Goal: Transaction & Acquisition: Purchase product/service

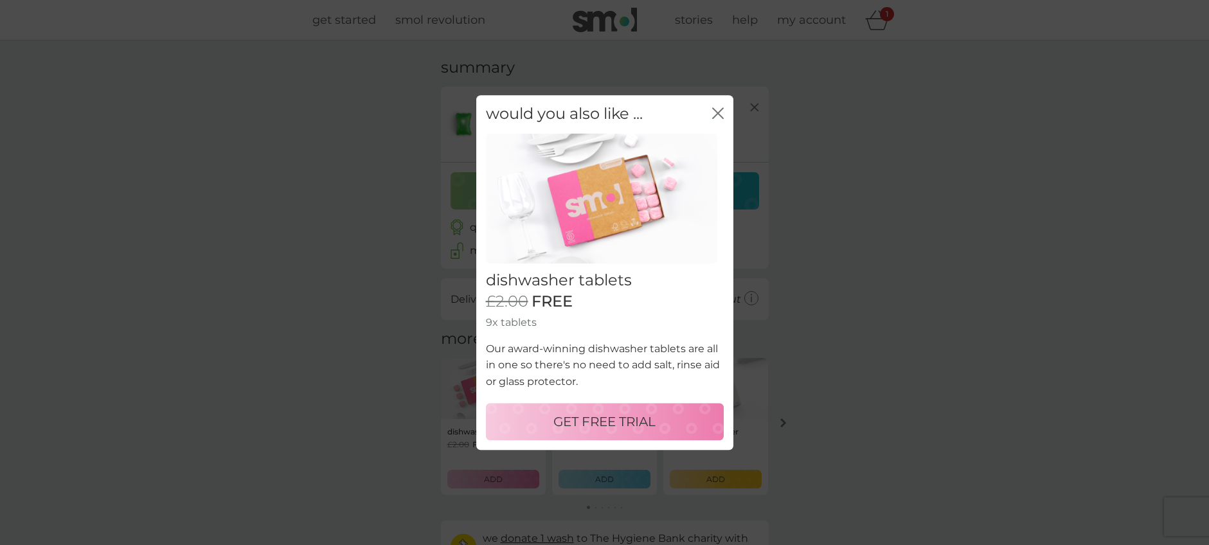
click at [587, 426] on p "GET FREE TRIAL" at bounding box center [604, 421] width 102 height 21
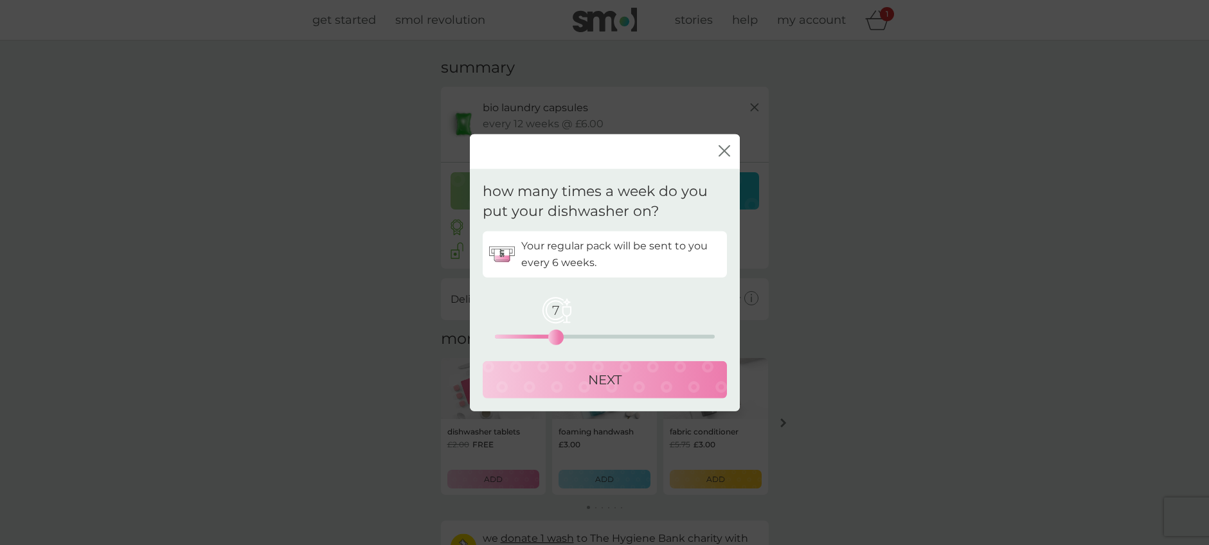
drag, startPoint x: 498, startPoint y: 334, endPoint x: 555, endPoint y: 334, distance: 57.8
click at [555, 334] on div "7" at bounding box center [555, 336] width 5 height 5
click at [567, 388] on div "NEXT" at bounding box center [605, 379] width 219 height 21
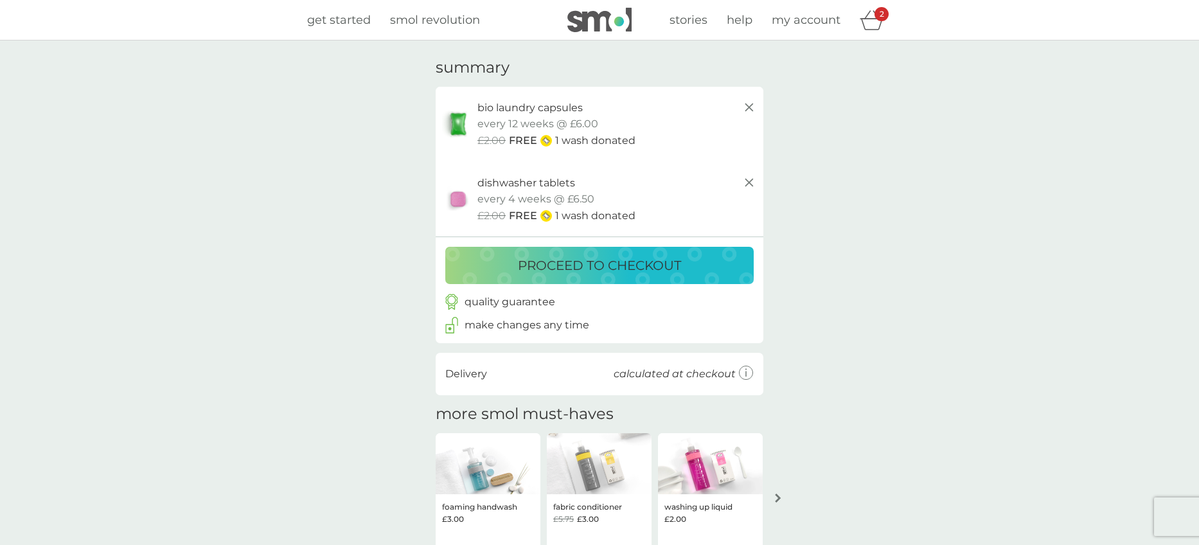
click at [576, 249] on button "proceed to checkout" at bounding box center [599, 265] width 309 height 37
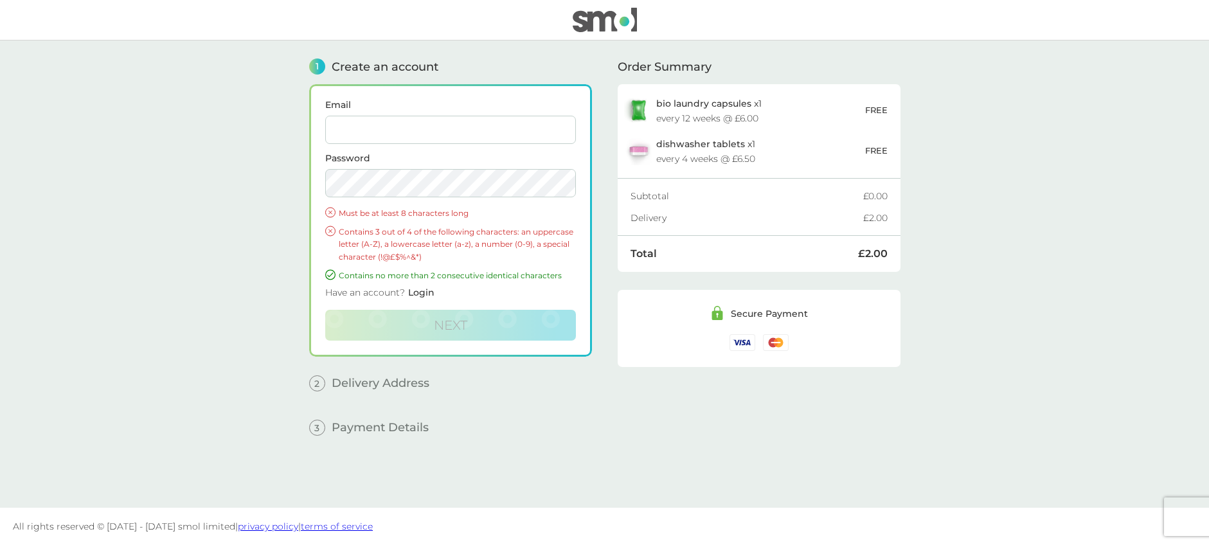
click at [395, 123] on input "Email" at bounding box center [450, 130] width 251 height 28
type input "[EMAIL_ADDRESS][DOMAIN_NAME]"
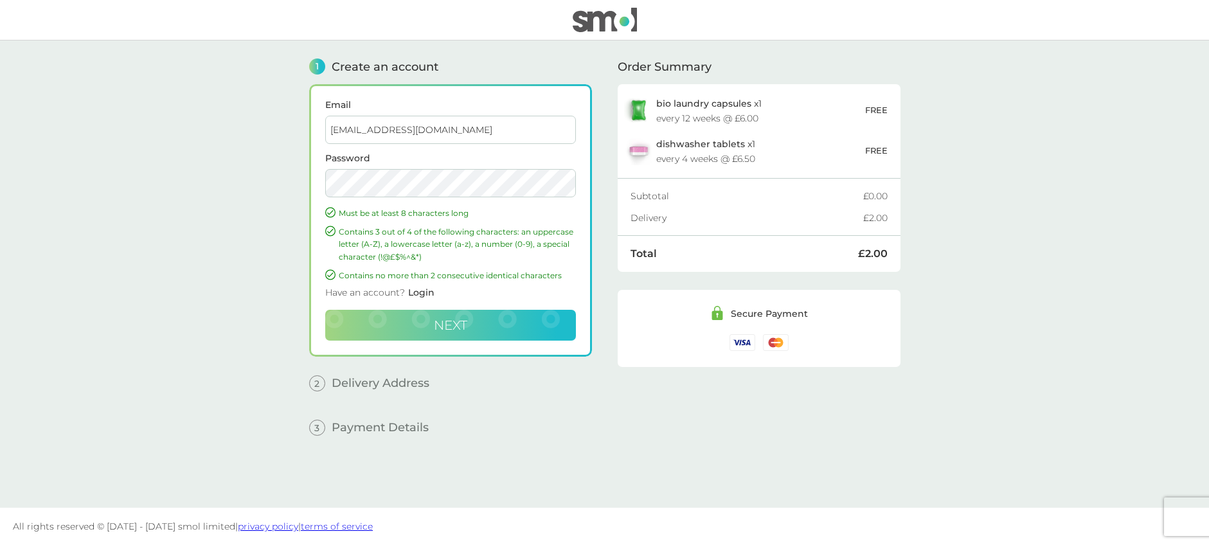
click at [480, 318] on button "Next" at bounding box center [450, 325] width 251 height 31
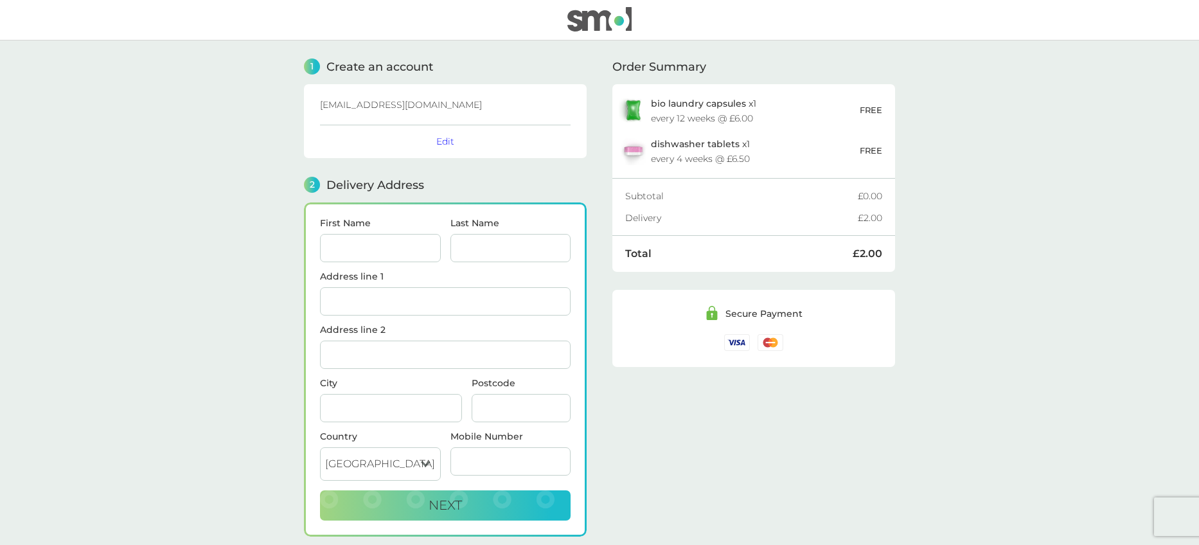
scroll to position [93, 0]
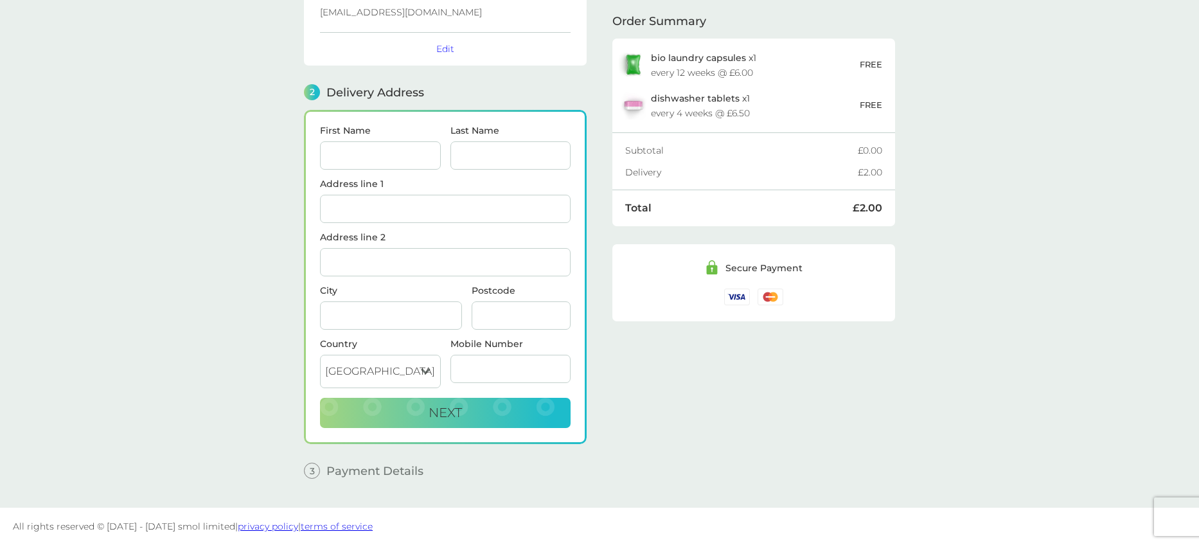
click at [380, 159] on input "First Name" at bounding box center [380, 155] width 121 height 28
type input "L"
type input "[PERSON_NAME]"
type input "[STREET_ADDRESS][PERSON_NAME]"
type input "[GEOGRAPHIC_DATA]"
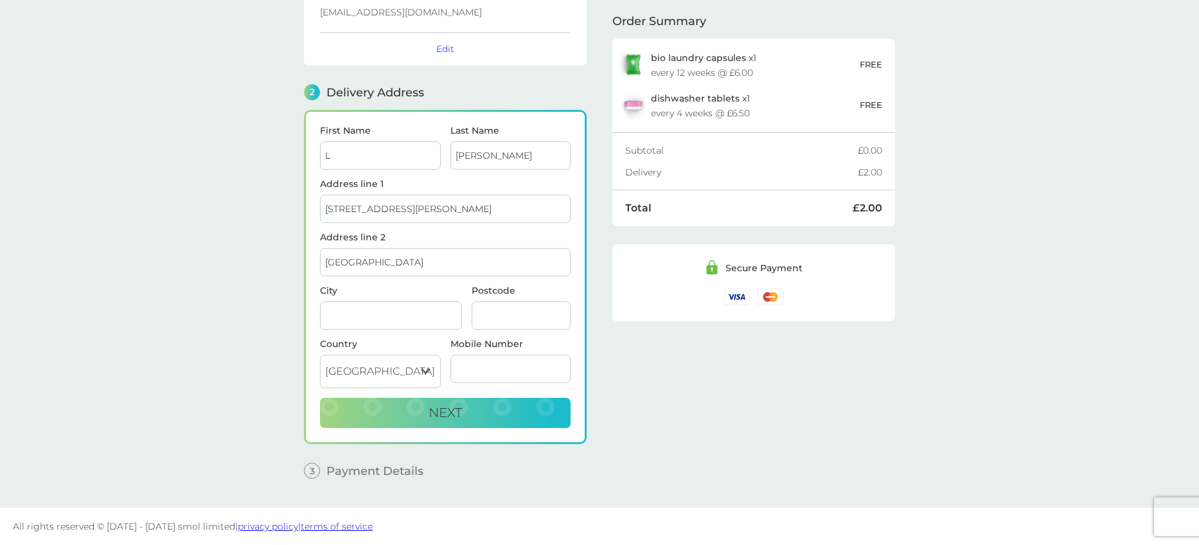
type input "[GEOGRAPHIC_DATA]"
type input "E17 8PF"
type input "07789061938"
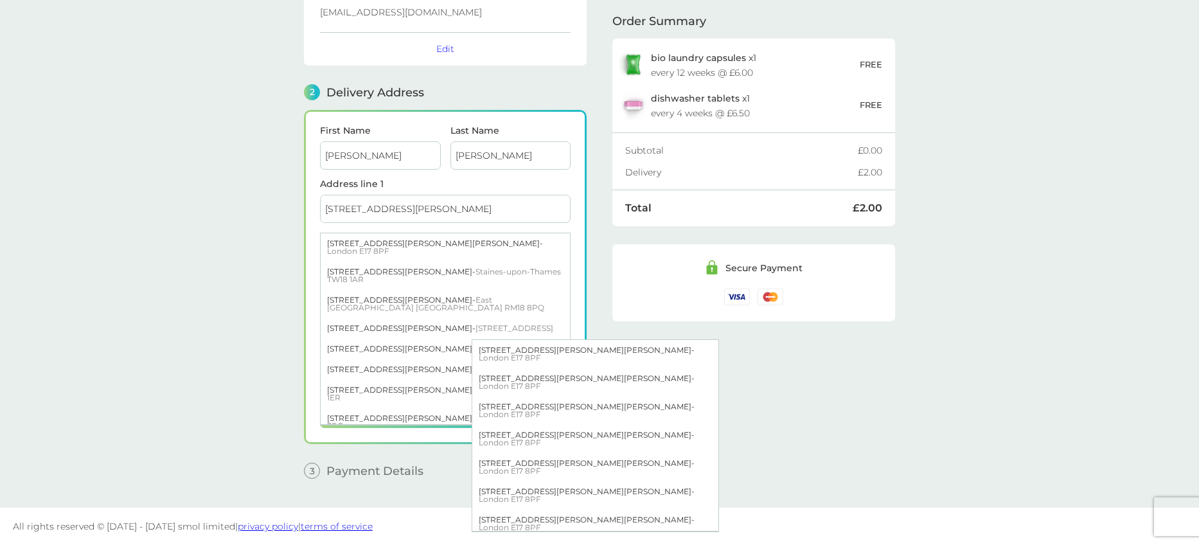
type input "[PERSON_NAME]"
click at [344, 207] on input "[STREET_ADDRESS][PERSON_NAME]" at bounding box center [445, 209] width 251 height 28
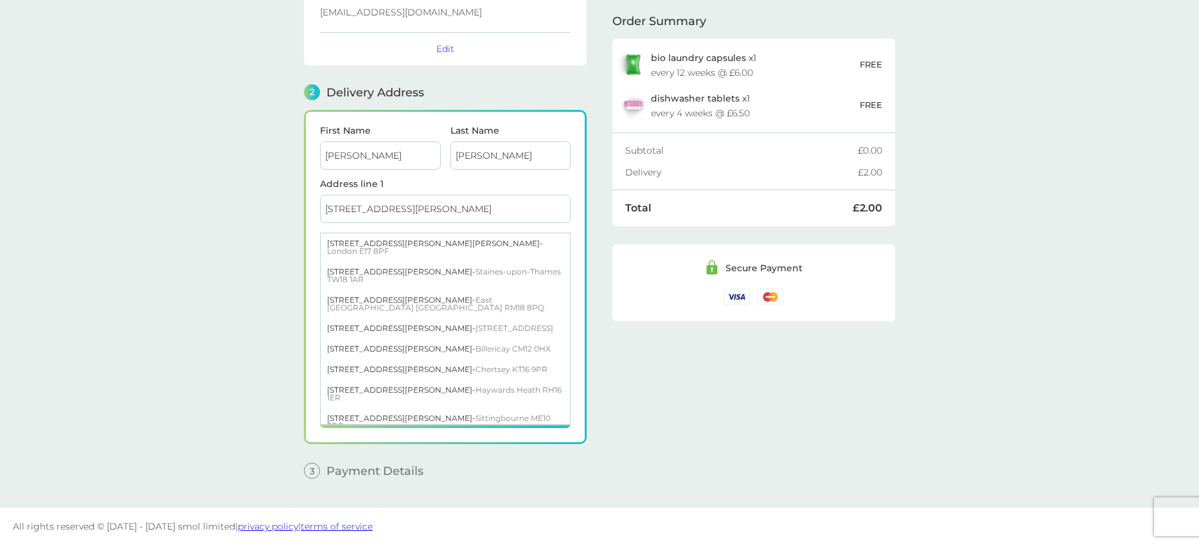
click at [293, 235] on div "1 Create an account [EMAIL_ADDRESS][DOMAIN_NAME] Edit 2 Delivery Address First …" at bounding box center [599, 228] width 617 height 560
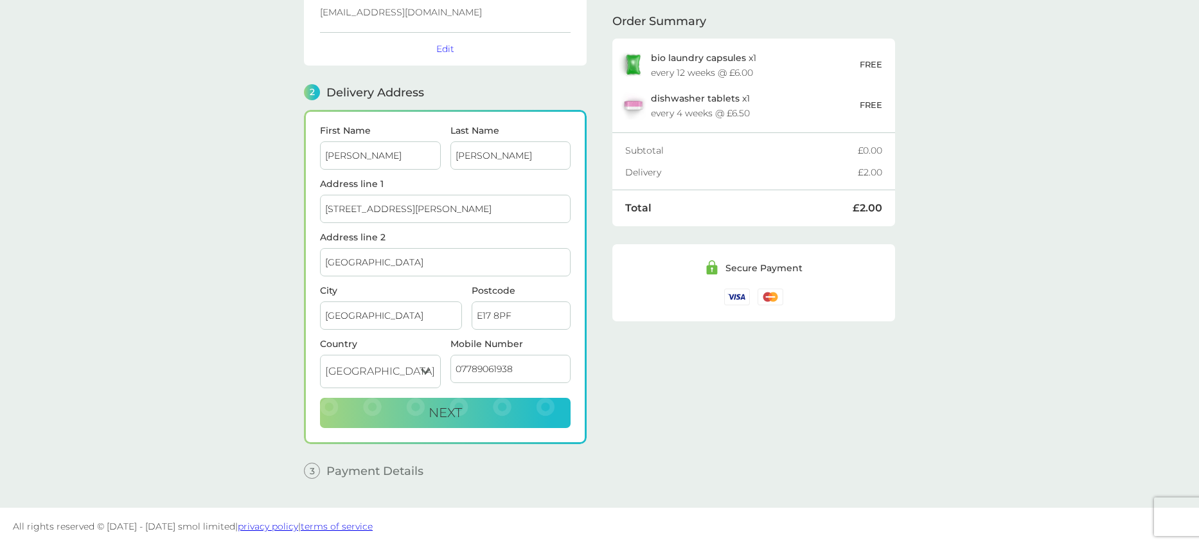
click at [359, 258] on input "[GEOGRAPHIC_DATA]" at bounding box center [445, 262] width 251 height 28
click at [309, 276] on div "First Name [PERSON_NAME] Last Name [PERSON_NAME] Address line 1 2 [PERSON_NAME]…" at bounding box center [445, 277] width 283 height 334
click at [417, 423] on button "Next" at bounding box center [445, 413] width 251 height 31
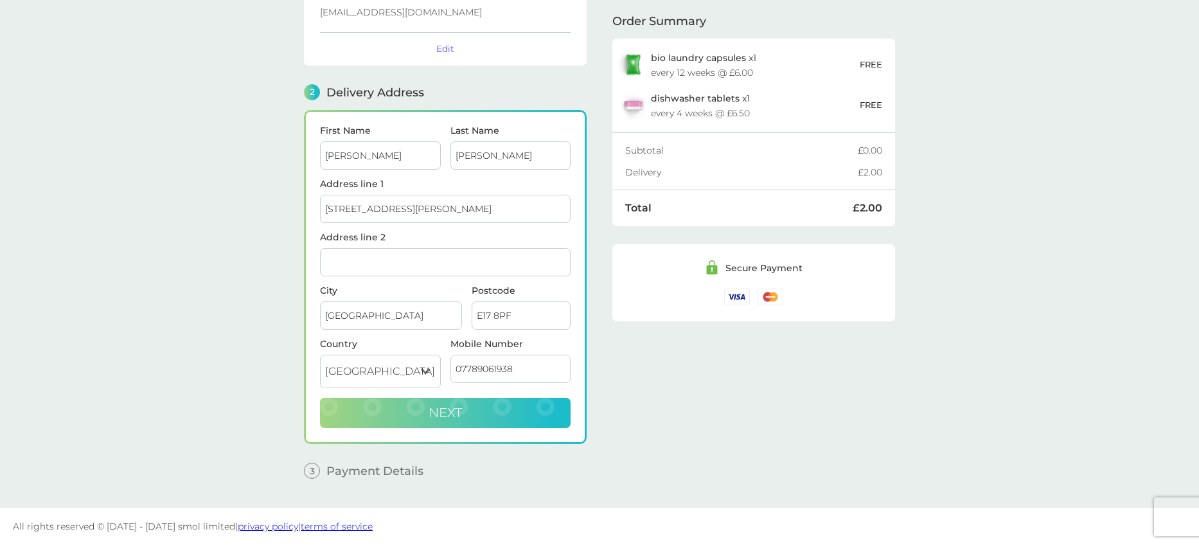
checkbox input "true"
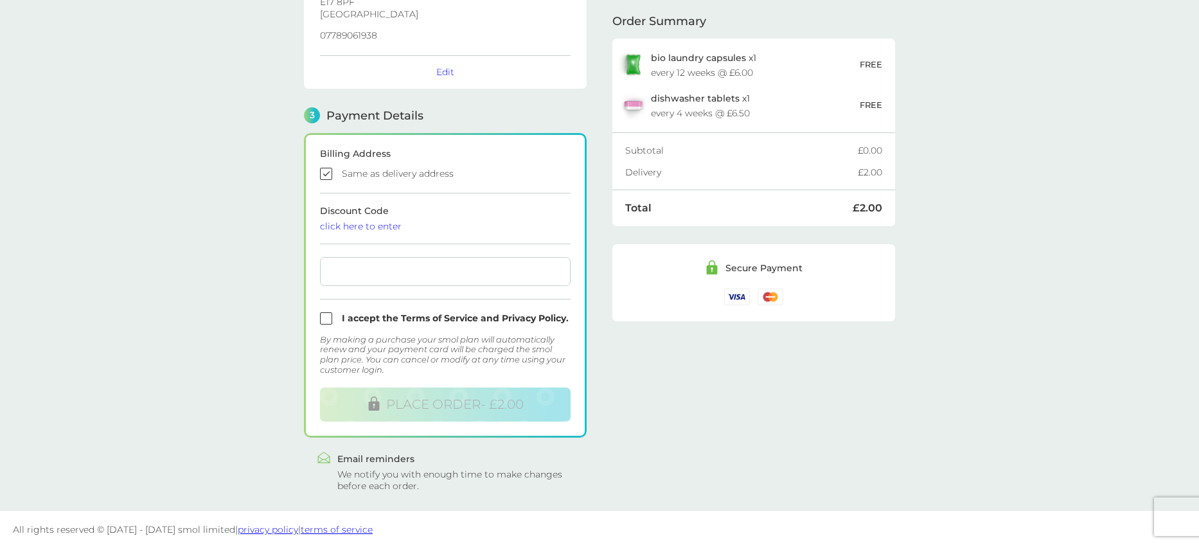
scroll to position [270, 0]
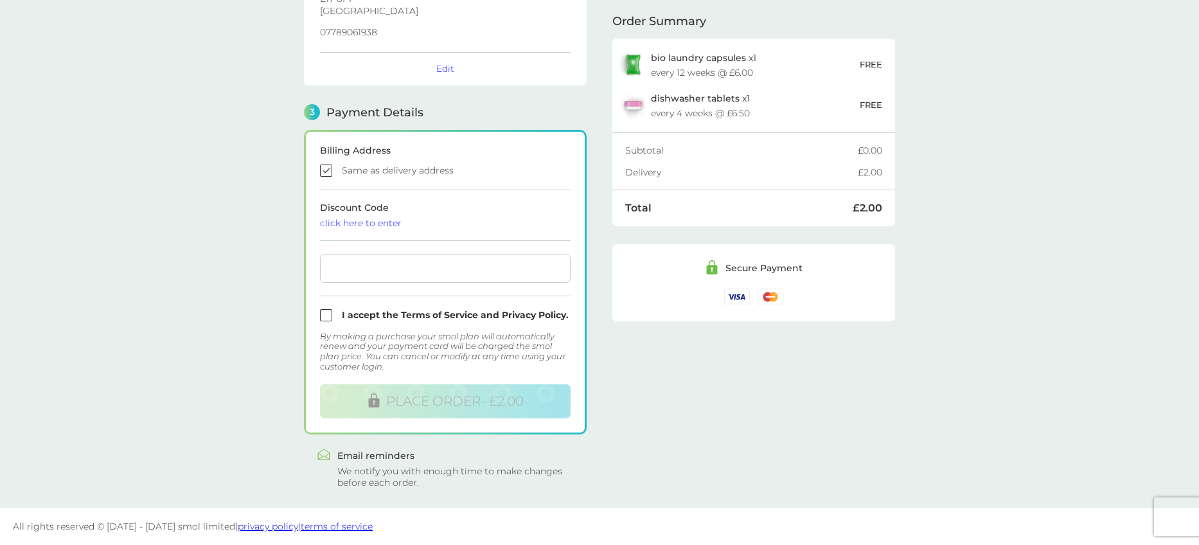
click at [355, 314] on input "checkbox" at bounding box center [445, 315] width 251 height 12
checkbox input "true"
